Goal: Task Accomplishment & Management: Manage account settings

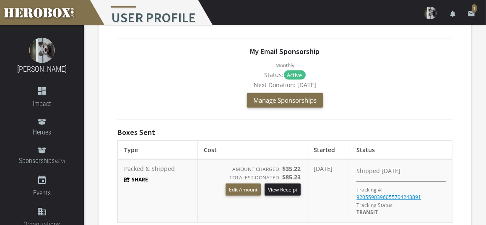
scroll to position [463, 0]
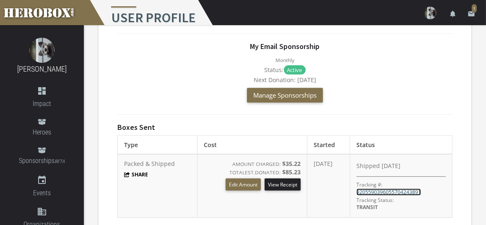
click at [376, 189] on link "9205590396055704243891" at bounding box center [388, 192] width 65 height 7
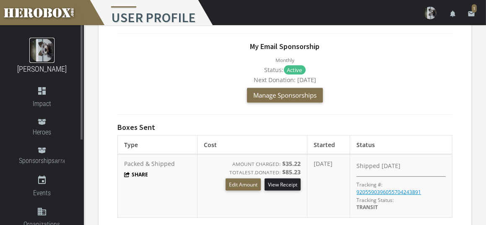
click at [34, 51] on img at bounding box center [41, 50] width 25 height 25
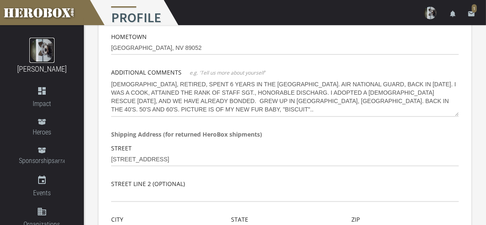
scroll to position [191, 0]
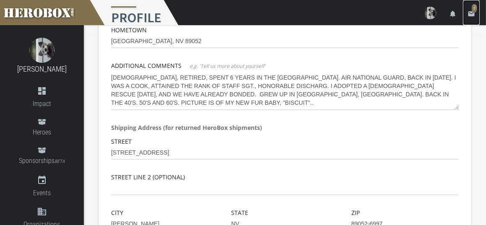
click at [473, 5] on span "1" at bounding box center [474, 8] width 5 height 8
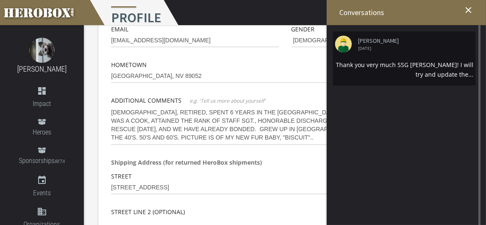
scroll to position [149, 0]
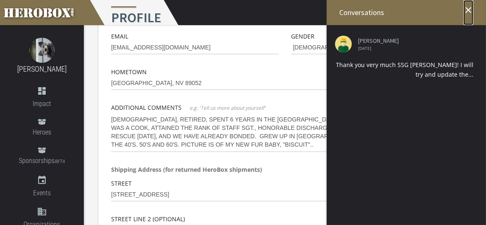
click at [469, 7] on icon "close" at bounding box center [468, 10] width 10 height 10
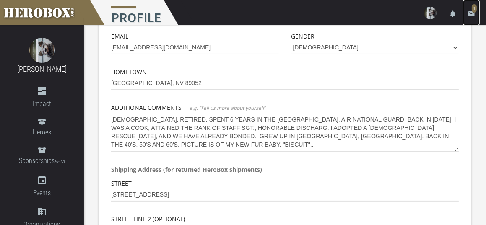
click at [471, 7] on link "email 1" at bounding box center [471, 12] width 17 height 25
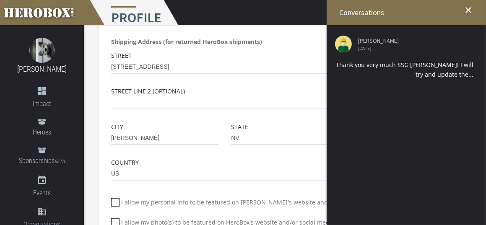
scroll to position [326, 0]
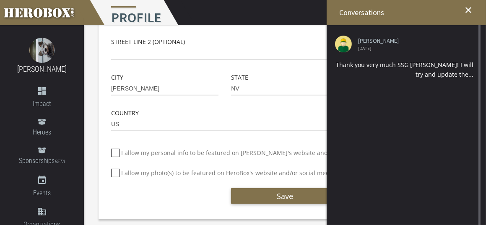
click at [441, 161] on div "[PERSON_NAME] [DATE] Thank you very much SSG [PERSON_NAME]! I will try and upda…" at bounding box center [404, 137] width 155 height 225
click at [372, 13] on span "Conversations" at bounding box center [361, 13] width 45 height 10
click at [465, 8] on icon "close" at bounding box center [468, 10] width 10 height 10
